Goal: Task Accomplishment & Management: Manage account settings

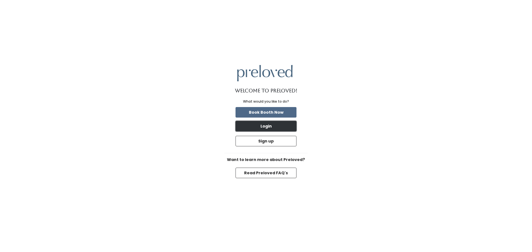
click at [281, 124] on button "Login" at bounding box center [265, 126] width 61 height 11
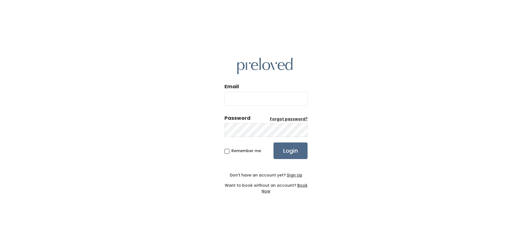
click at [256, 95] on input "Email" at bounding box center [265, 99] width 83 height 14
type input "[EMAIL_ADDRESS][DOMAIN_NAME]"
click at [273, 143] on input "Login" at bounding box center [290, 151] width 34 height 17
